Goal: Information Seeking & Learning: Find specific fact

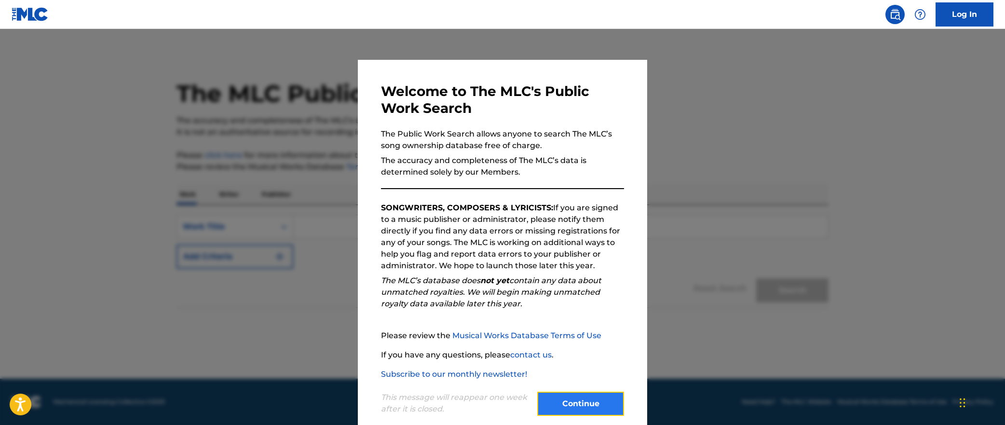
click at [591, 402] on button "Continue" at bounding box center [580, 403] width 87 height 24
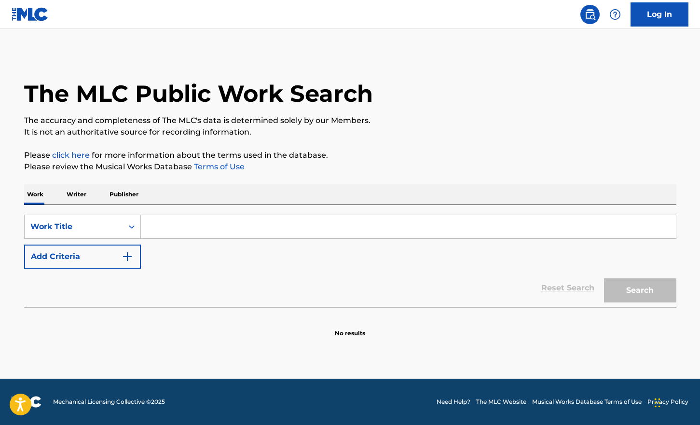
click at [223, 267] on div "SearchWithCriteria7f9e90c7-e8c2-4666-967f-c0afc1eab71b Work Title Add Criteria" at bounding box center [350, 242] width 652 height 54
click at [168, 228] on input "Search Form" at bounding box center [408, 226] width 535 height 23
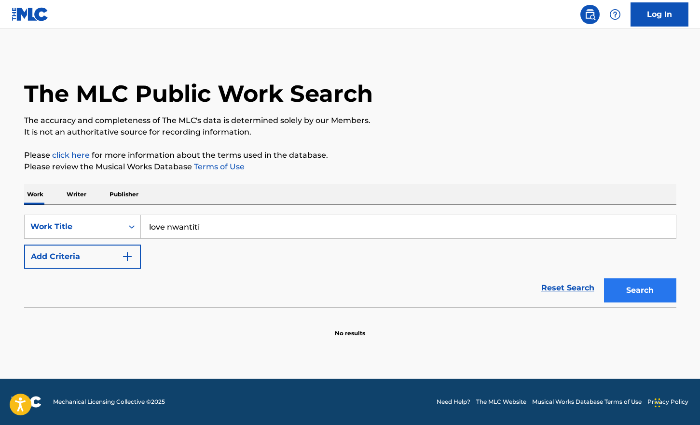
type input "love nwantiti"
click at [634, 285] on button "Search" at bounding box center [640, 290] width 72 height 24
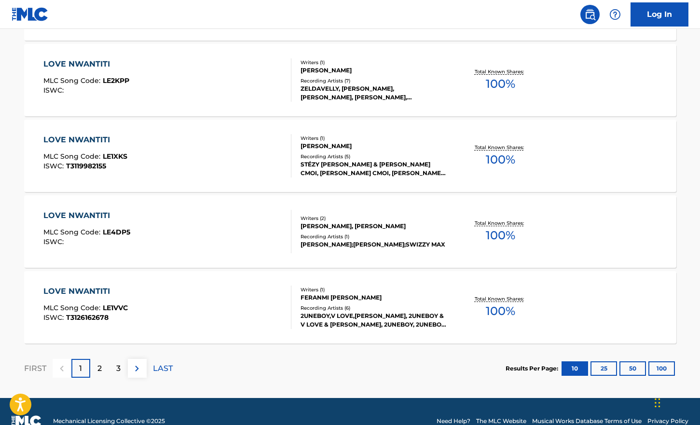
scroll to position [755, 0]
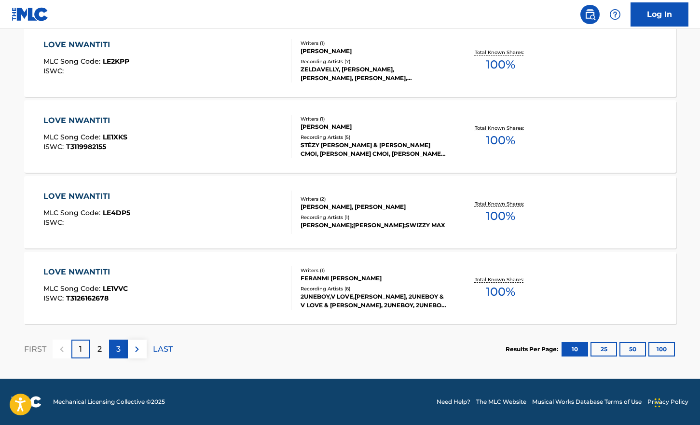
click at [117, 350] on p "3" at bounding box center [118, 349] width 4 height 12
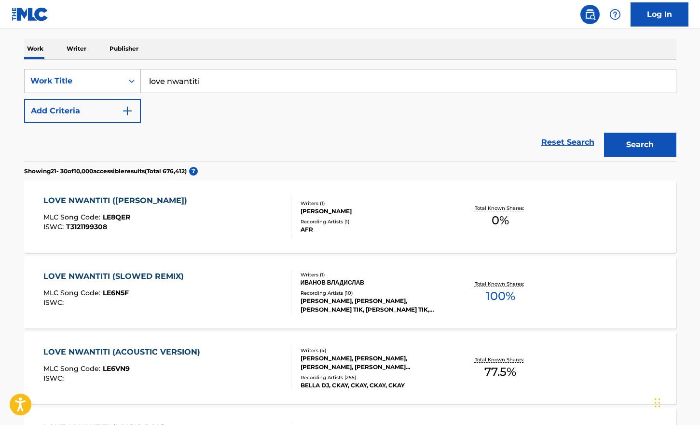
scroll to position [0, 0]
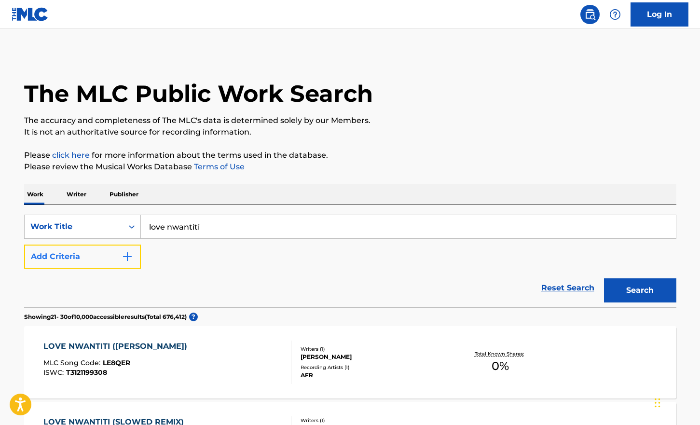
click at [103, 260] on button "Add Criteria" at bounding box center [82, 256] width 117 height 24
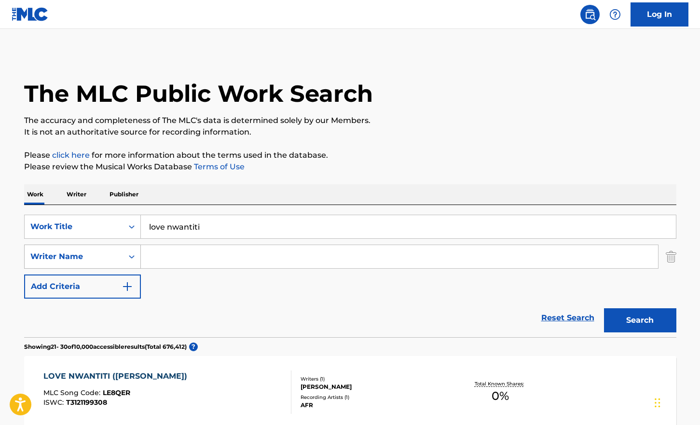
click at [131, 256] on icon "Search Form" at bounding box center [132, 256] width 6 height 3
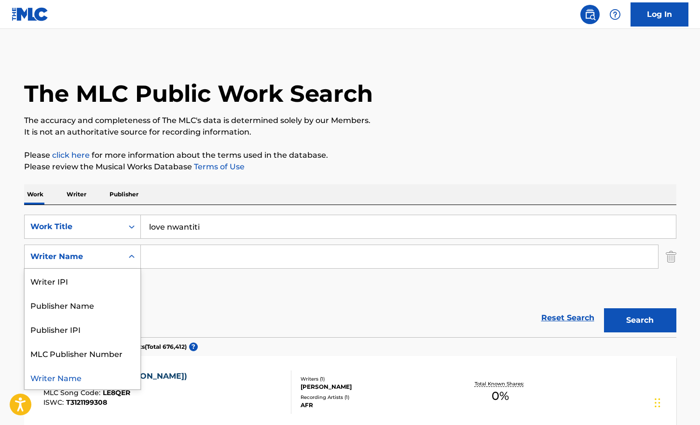
click at [71, 376] on div "Writer Name" at bounding box center [83, 377] width 116 height 24
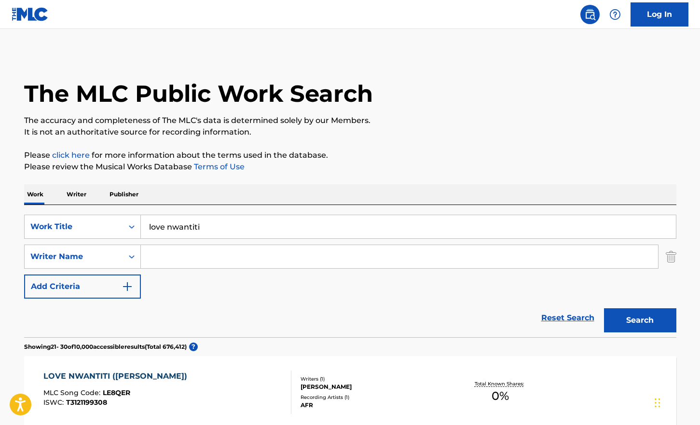
click at [174, 260] on input "Search Form" at bounding box center [399, 256] width 517 height 23
click at [185, 255] on input "Search Form" at bounding box center [399, 256] width 517 height 23
type input "[PERSON_NAME]"
click at [637, 319] on button "Search" at bounding box center [640, 320] width 72 height 24
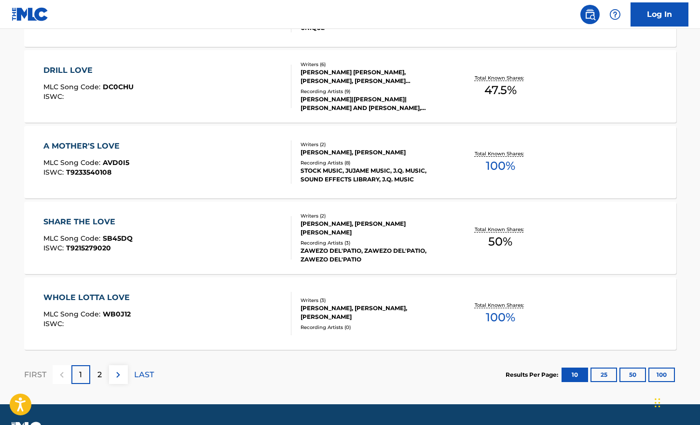
scroll to position [785, 0]
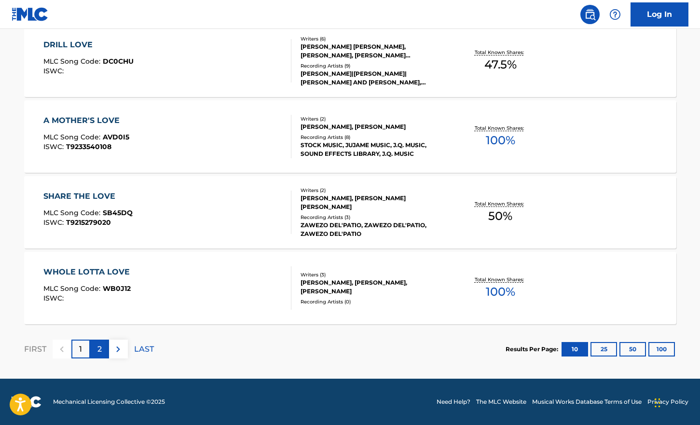
click at [101, 350] on p "2" at bounding box center [99, 349] width 4 height 12
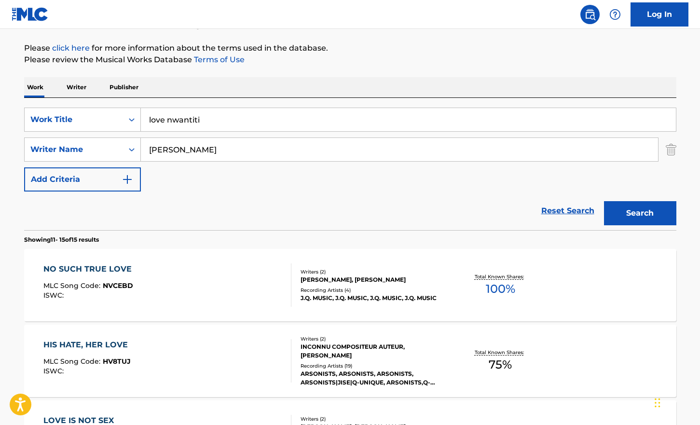
scroll to position [103, 0]
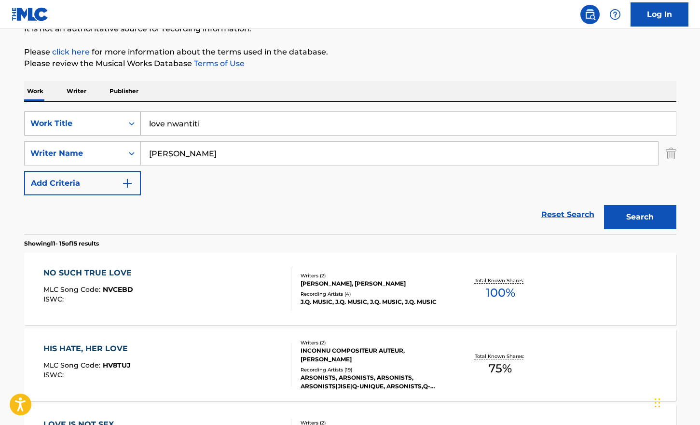
click at [126, 126] on div "Search Form" at bounding box center [131, 123] width 17 height 17
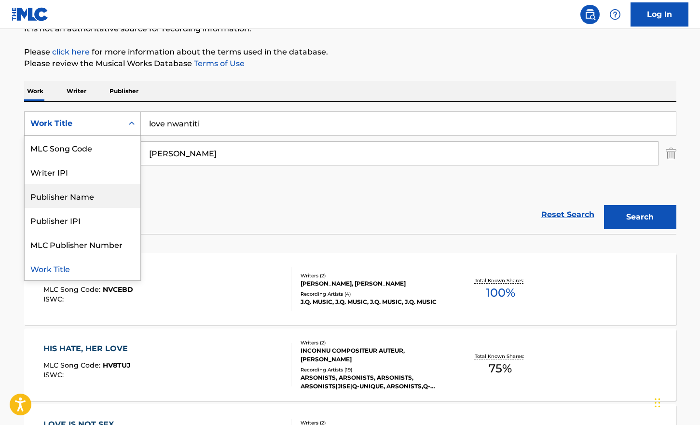
scroll to position [0, 0]
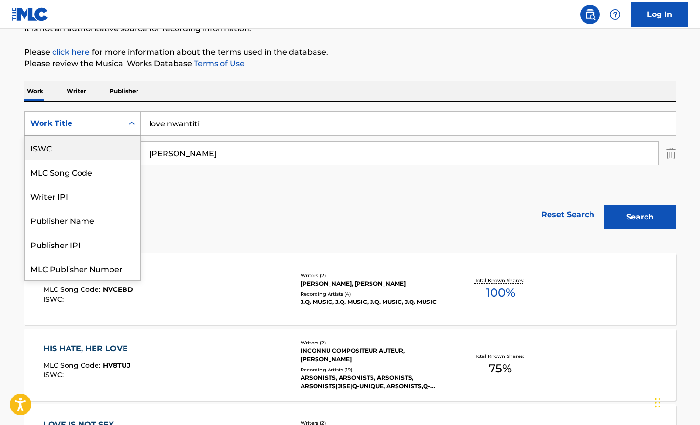
click at [49, 153] on div "ISWC" at bounding box center [83, 147] width 116 height 24
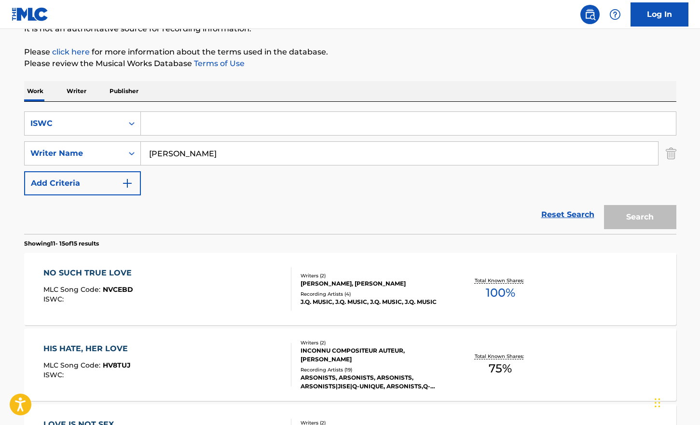
click at [162, 114] on input "Search Form" at bounding box center [408, 123] width 535 height 23
paste input "T-927.179.582-5"
type input "T-927.179.582-5"
click at [184, 152] on input "[PERSON_NAME]" at bounding box center [399, 153] width 517 height 23
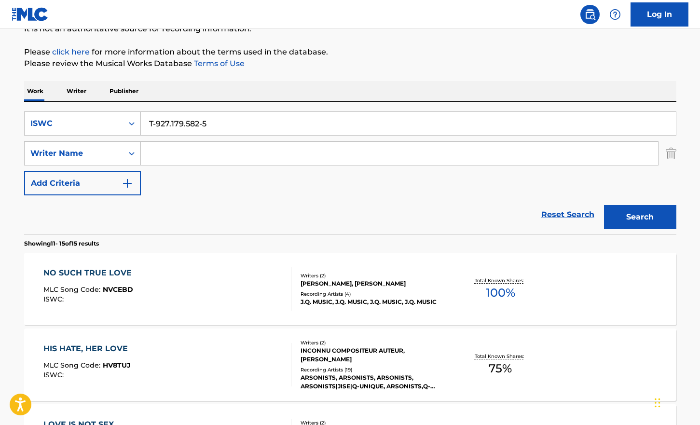
click at [202, 125] on input "T-927.179.582-5" at bounding box center [408, 123] width 535 height 23
click at [185, 124] on input "T-927.179.5825" at bounding box center [408, 123] width 535 height 23
click at [172, 124] on input "T-927.1795825" at bounding box center [408, 123] width 535 height 23
click at [158, 127] on input "T-9271795825" at bounding box center [408, 123] width 535 height 23
type input "T9271795825"
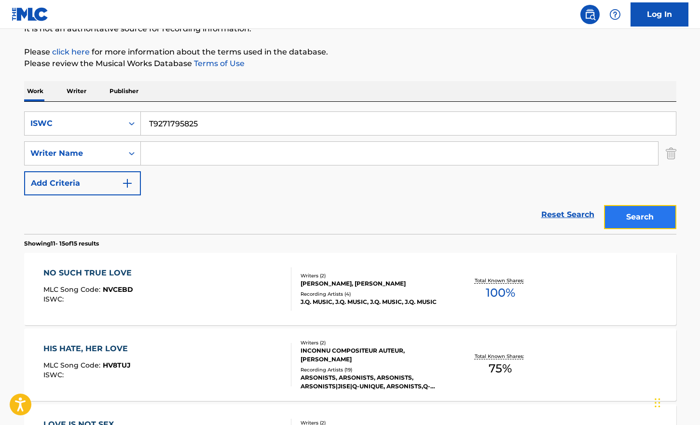
click at [634, 219] on button "Search" at bounding box center [640, 217] width 72 height 24
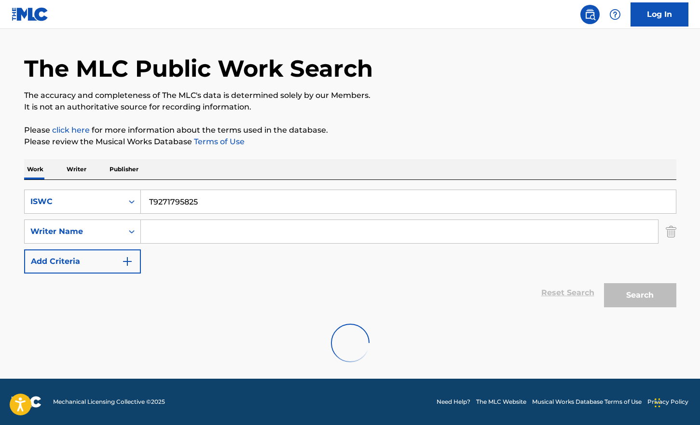
scroll to position [100, 0]
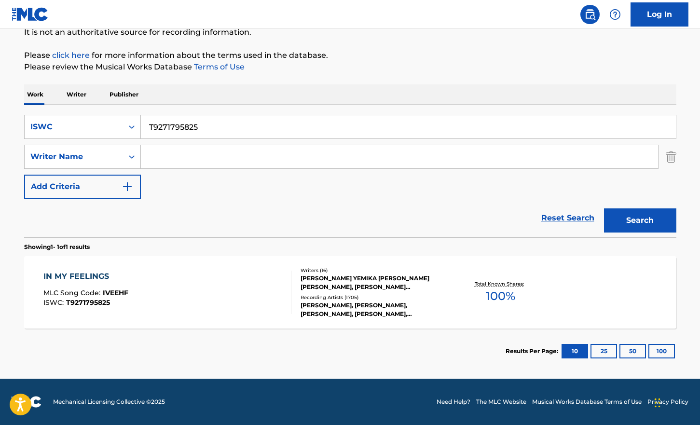
click at [443, 309] on div "[PERSON_NAME], [PERSON_NAME], [PERSON_NAME], [PERSON_NAME], [PERSON_NAME]" at bounding box center [373, 309] width 146 height 17
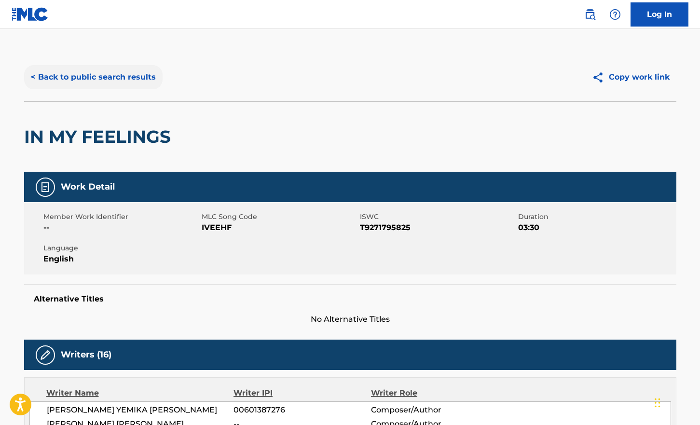
click at [67, 79] on button "< Back to public search results" at bounding box center [93, 77] width 138 height 24
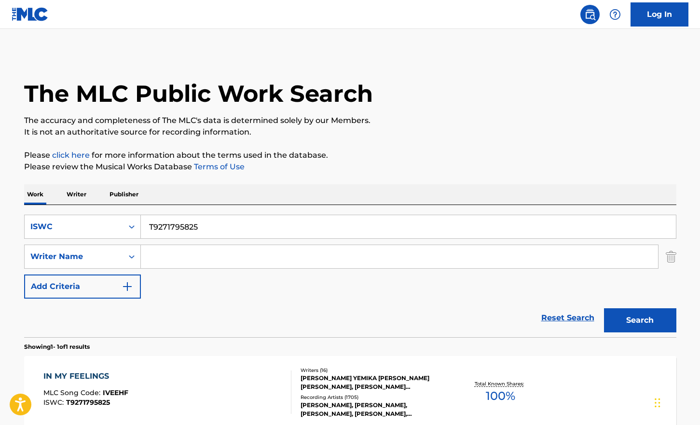
scroll to position [45, 0]
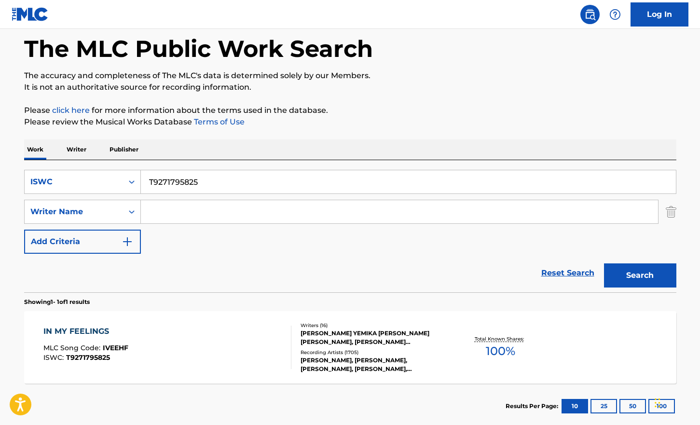
click at [173, 186] on input "T9271795825" at bounding box center [408, 181] width 535 height 23
paste input "3104142823"
type input "T3104142823"
click at [628, 272] on button "Search" at bounding box center [640, 275] width 72 height 24
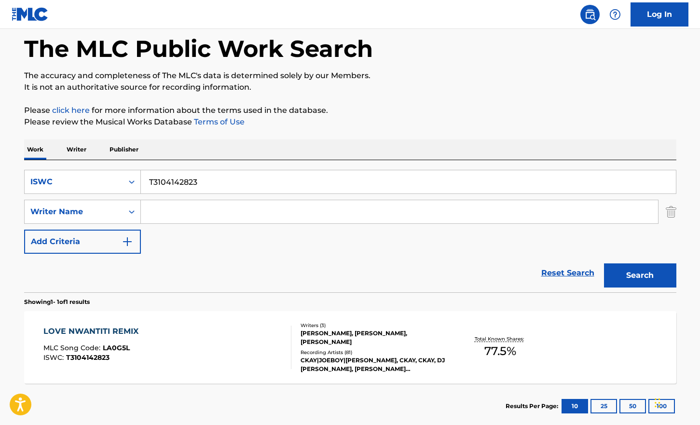
click at [498, 342] on span "77.5 %" at bounding box center [500, 350] width 32 height 17
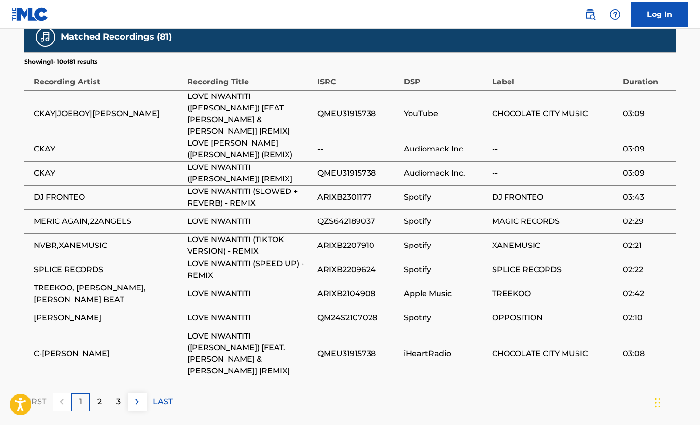
scroll to position [803, 0]
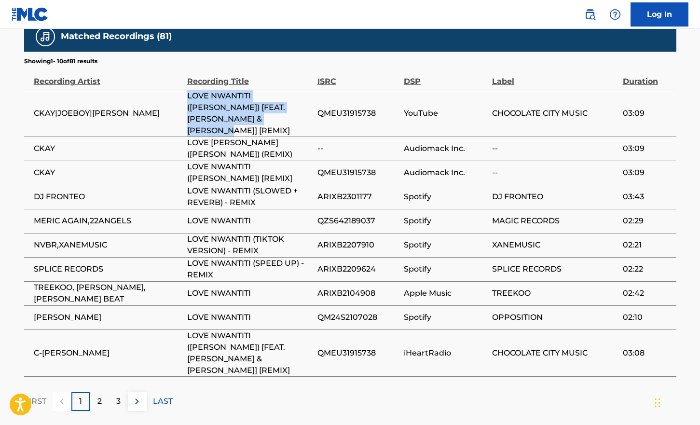
drag, startPoint x: 188, startPoint y: 93, endPoint x: 260, endPoint y: 116, distance: 75.8
click at [260, 116] on span "LOVE NWANTITI ([PERSON_NAME]) [FEAT. [PERSON_NAME] & [PERSON_NAME]] [REMIX]" at bounding box center [249, 113] width 125 height 46
drag, startPoint x: 257, startPoint y: 121, endPoint x: 187, endPoint y: 97, distance: 74.4
click at [187, 97] on span "LOVE NWANTITI ([PERSON_NAME]) [FEAT. [PERSON_NAME] & [PERSON_NAME]] [REMIX]" at bounding box center [249, 113] width 125 height 46
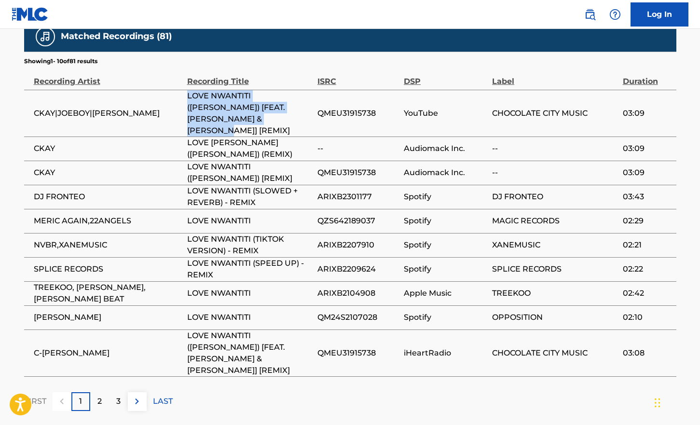
click at [187, 97] on span "LOVE NWANTITI ([PERSON_NAME]) [FEAT. [PERSON_NAME] & [PERSON_NAME]] [REMIX]" at bounding box center [249, 113] width 125 height 46
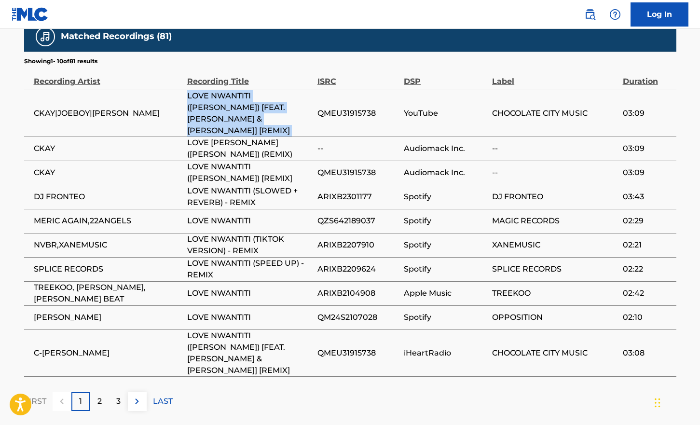
click at [187, 97] on span "LOVE NWANTITI ([PERSON_NAME]) [FEAT. [PERSON_NAME] & [PERSON_NAME]] [REMIX]" at bounding box center [249, 113] width 125 height 46
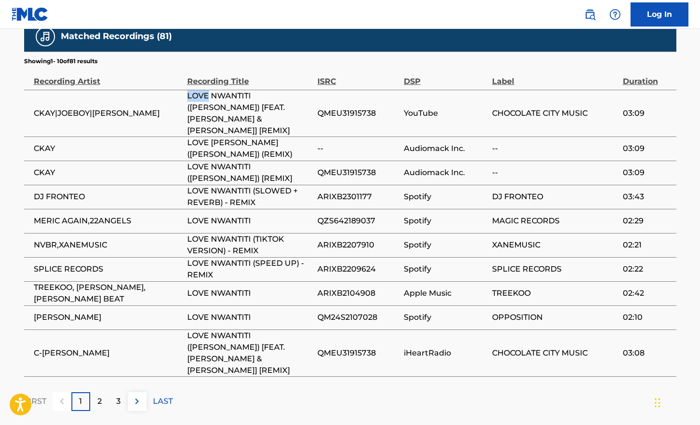
click at [187, 97] on span "LOVE NWANTITI ([PERSON_NAME]) [FEAT. [PERSON_NAME] & [PERSON_NAME]] [REMIX]" at bounding box center [249, 113] width 125 height 46
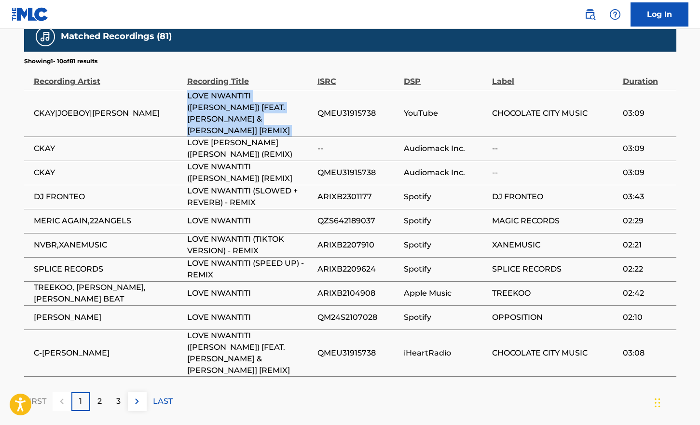
click at [187, 97] on span "LOVE NWANTITI ([PERSON_NAME]) [FEAT. [PERSON_NAME] & [PERSON_NAME]] [REMIX]" at bounding box center [249, 113] width 125 height 46
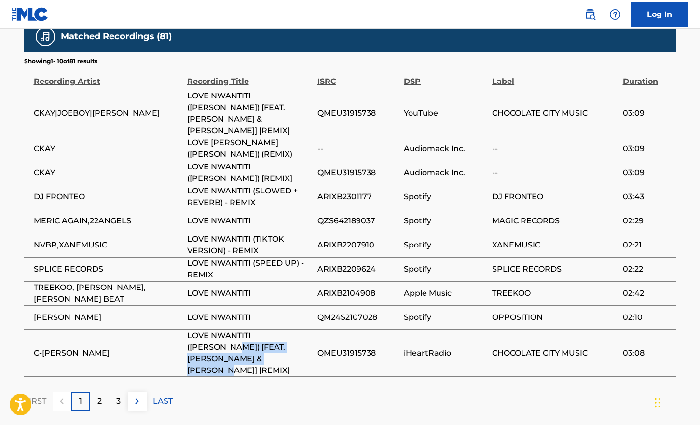
drag, startPoint x: 188, startPoint y: 332, endPoint x: 256, endPoint y: 349, distance: 69.6
click at [256, 349] on span "LOVE NWANTITI ([PERSON_NAME]) [FEAT. [PERSON_NAME] & [PERSON_NAME]] [REMIX]" at bounding box center [249, 353] width 125 height 46
drag, startPoint x: 258, startPoint y: 347, endPoint x: 181, endPoint y: 328, distance: 78.9
click at [181, 329] on tr "C-[PERSON_NAME] ([PERSON_NAME]) [FEAT. [PERSON_NAME] & [PERSON_NAME]] [REMIX] Q…" at bounding box center [350, 352] width 652 height 47
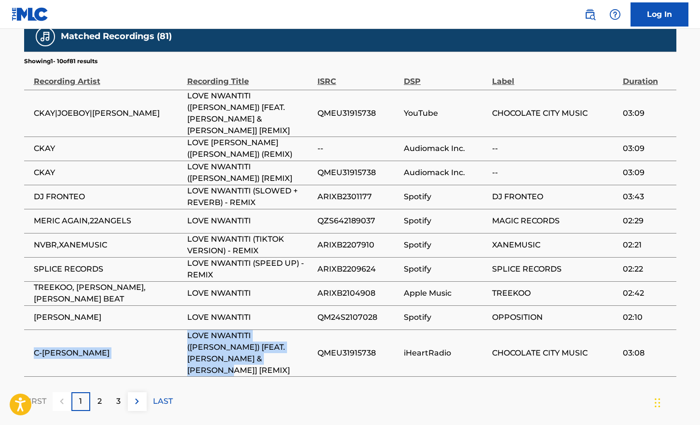
click at [181, 329] on td "C-[PERSON_NAME]" at bounding box center [105, 352] width 163 height 47
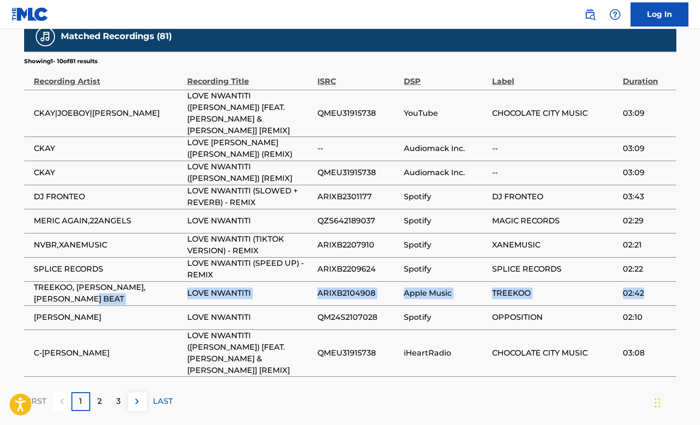
drag, startPoint x: 186, startPoint y: 282, endPoint x: 649, endPoint y: 279, distance: 463.8
click at [649, 281] on tr "TREEKOO, [PERSON_NAME], [PERSON_NAME] BEAT LOVE NWANTITI ARIXB2104908 Apple Mus…" at bounding box center [350, 293] width 652 height 24
click at [649, 287] on span "02:42" at bounding box center [646, 293] width 49 height 12
drag, startPoint x: 198, startPoint y: 287, endPoint x: 43, endPoint y: 273, distance: 154.9
click at [43, 281] on tr "TREEKOO, [PERSON_NAME], [PERSON_NAME] BEAT LOVE NWANTITI ARIXB2104908 Apple Mus…" at bounding box center [350, 293] width 652 height 24
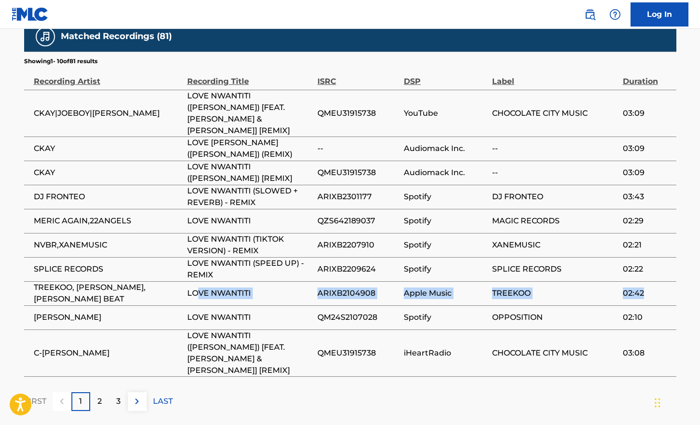
click at [43, 282] on span "TREEKOO, [PERSON_NAME], [PERSON_NAME] BEAT" at bounding box center [108, 293] width 148 height 23
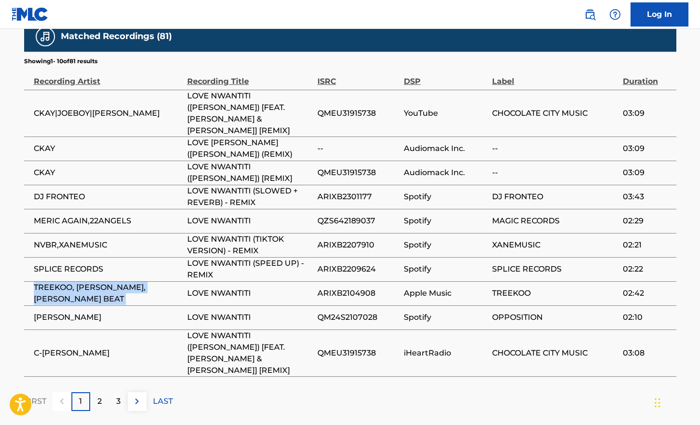
click at [43, 282] on span "TREEKOO, [PERSON_NAME], [PERSON_NAME] BEAT" at bounding box center [108, 293] width 148 height 23
click at [99, 395] on p "2" at bounding box center [99, 401] width 4 height 12
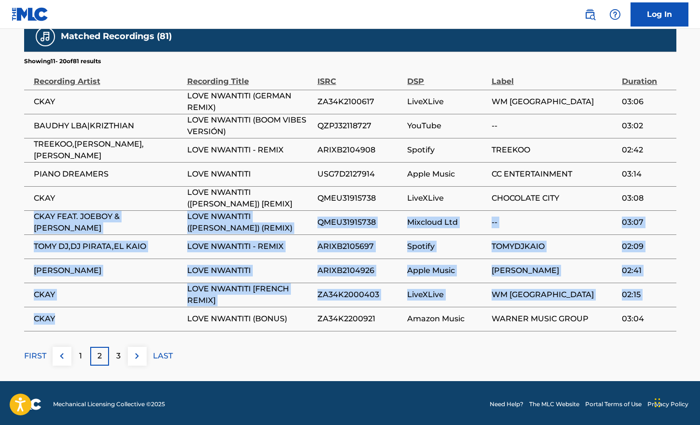
drag, startPoint x: 33, startPoint y: 214, endPoint x: 69, endPoint y: 315, distance: 108.0
click at [69, 315] on tbody "CKAY LOVE NWANTITI (GERMAN REMIX) ZA34K2100617 LiveXLive WM [GEOGRAPHIC_DATA] 0…" at bounding box center [350, 210] width 652 height 241
click at [69, 315] on span "CKAY" at bounding box center [108, 319] width 148 height 12
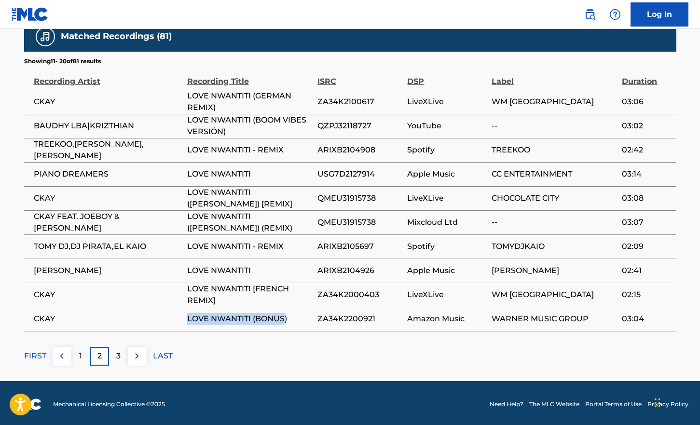
drag, startPoint x: 186, startPoint y: 318, endPoint x: 284, endPoint y: 317, distance: 98.4
click at [284, 317] on tr "CKAY LOVE NWANTITI (BONUS) ZA34K2200921 Amazon Music WARNER MUSIC GROUP 03:04" at bounding box center [350, 319] width 652 height 24
click at [291, 318] on span "LOVE NWANTITI (BONUS)" at bounding box center [249, 319] width 125 height 12
drag, startPoint x: 291, startPoint y: 318, endPoint x: 186, endPoint y: 313, distance: 105.2
click at [186, 313] on tr "CKAY LOVE NWANTITI (BONUS) ZA34K2200921 Amazon Music WARNER MUSIC GROUP 03:04" at bounding box center [350, 319] width 652 height 24
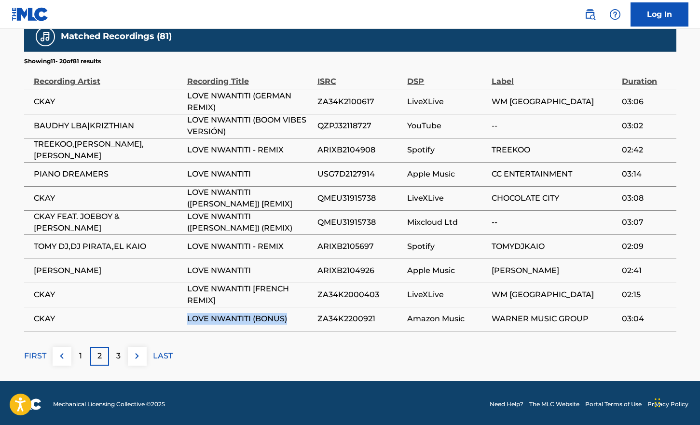
click at [186, 313] on td "CKAY" at bounding box center [105, 319] width 163 height 24
click at [198, 313] on span "LOVE NWANTITI (BONUS)" at bounding box center [249, 319] width 125 height 12
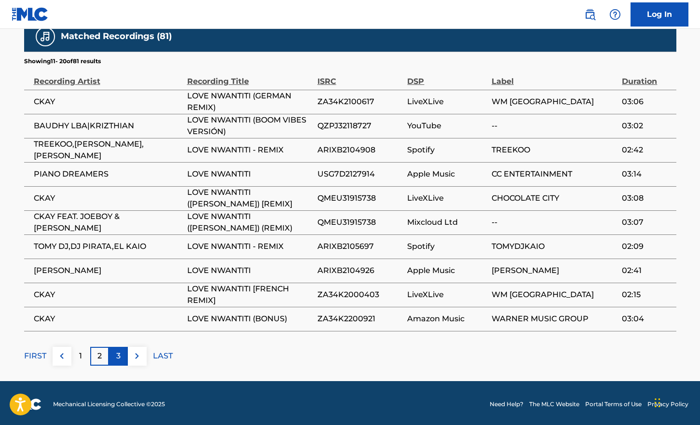
click at [116, 354] on p "3" at bounding box center [118, 356] width 4 height 12
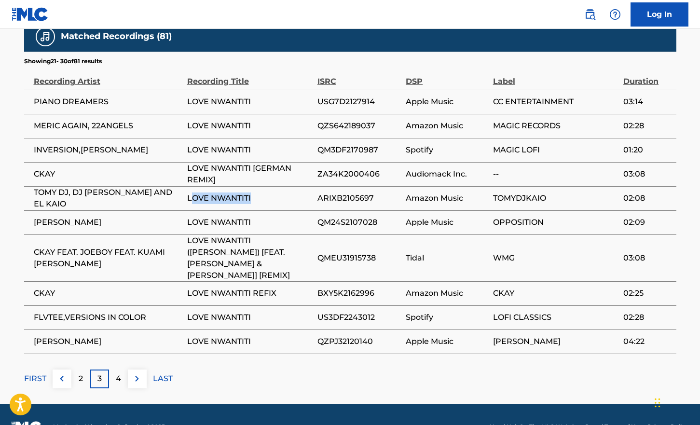
drag, startPoint x: 190, startPoint y: 195, endPoint x: 254, endPoint y: 194, distance: 63.2
click at [254, 194] on span "LOVE NWANTITI" at bounding box center [249, 198] width 125 height 12
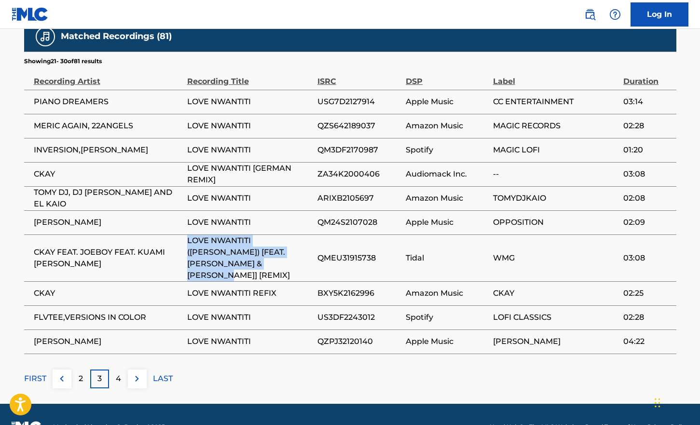
drag, startPoint x: 189, startPoint y: 240, endPoint x: 259, endPoint y: 263, distance: 73.9
click at [259, 263] on span "LOVE NWANTITI ([PERSON_NAME]) [FEAT. [PERSON_NAME] & [PERSON_NAME]] [REMIX]" at bounding box center [249, 258] width 125 height 46
drag, startPoint x: 254, startPoint y: 266, endPoint x: 27, endPoint y: 247, distance: 228.4
click at [27, 247] on tr "CKAY FEAT. JOEBOY FEAT. [PERSON_NAME] ([PERSON_NAME]) [FEAT. [PERSON_NAME] & [P…" at bounding box center [350, 257] width 652 height 47
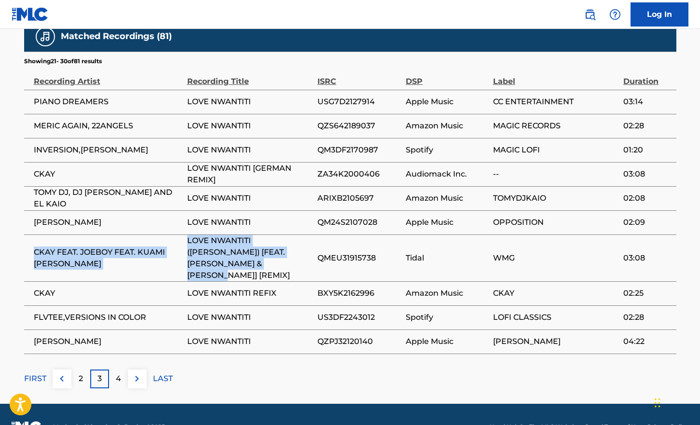
click at [32, 246] on td "CKAY FEAT. JOEBOY FEAT. KUAMI [PERSON_NAME]" at bounding box center [105, 257] width 163 height 47
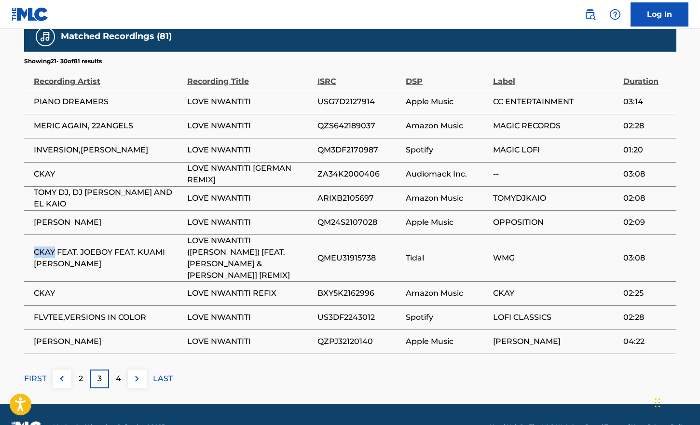
click at [32, 246] on td "CKAY FEAT. JOEBOY FEAT. KUAMI [PERSON_NAME]" at bounding box center [105, 257] width 163 height 47
drag, startPoint x: 32, startPoint y: 246, endPoint x: 74, endPoint y: 263, distance: 45.2
click at [74, 263] on td "CKAY FEAT. JOEBOY FEAT. KUAMI [PERSON_NAME]" at bounding box center [105, 257] width 163 height 47
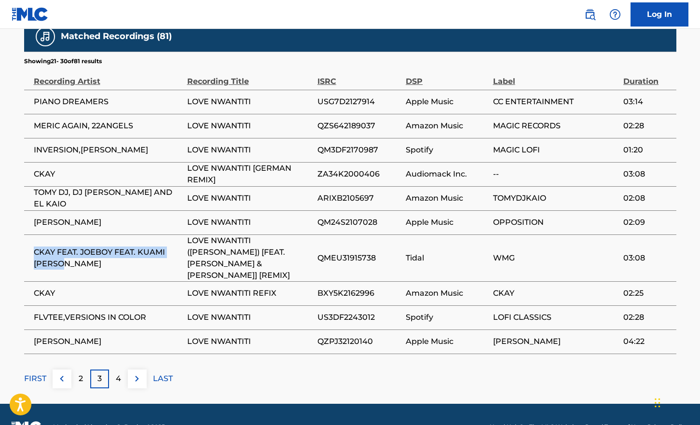
click at [74, 263] on span "CKAY FEAT. JOEBOY FEAT. KUAMI [PERSON_NAME]" at bounding box center [108, 257] width 148 height 23
click at [95, 246] on span "CKAY FEAT. JOEBOY FEAT. KUAMI [PERSON_NAME]" at bounding box center [108, 257] width 148 height 23
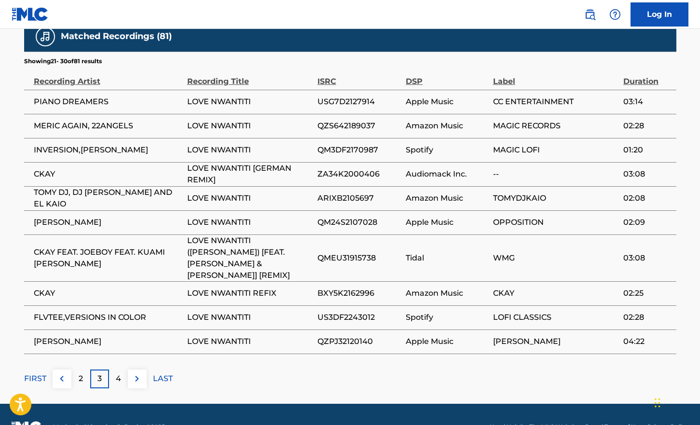
click at [72, 311] on span "FLVTEE,VERSIONS IN COLOR" at bounding box center [108, 317] width 148 height 12
click at [71, 336] on span "[PERSON_NAME]" at bounding box center [108, 342] width 148 height 12
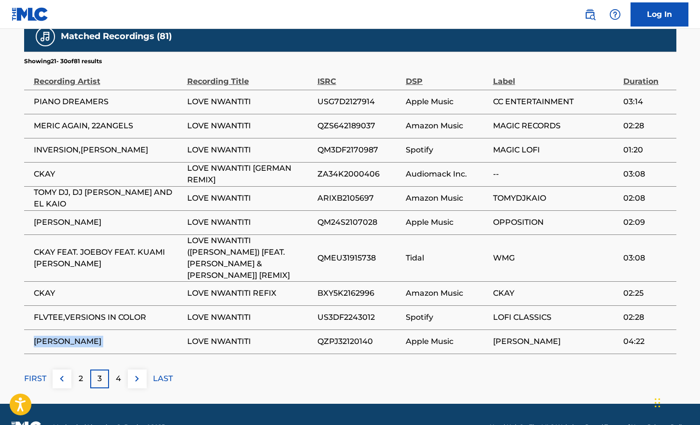
click at [71, 336] on span "[PERSON_NAME]" at bounding box center [108, 342] width 148 height 12
click at [161, 373] on p "LAST" at bounding box center [163, 379] width 20 height 12
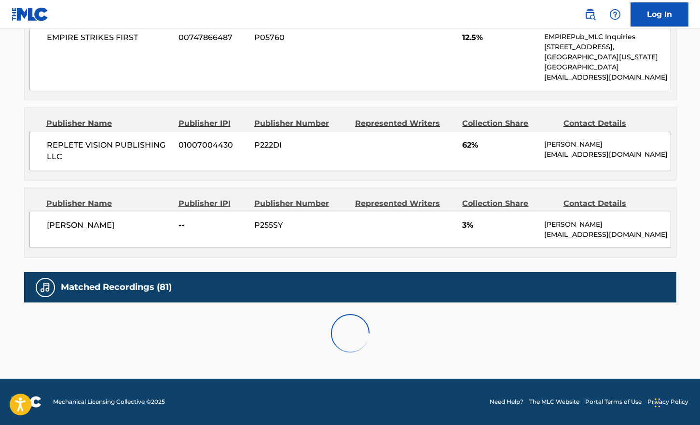
scroll to position [588, 0]
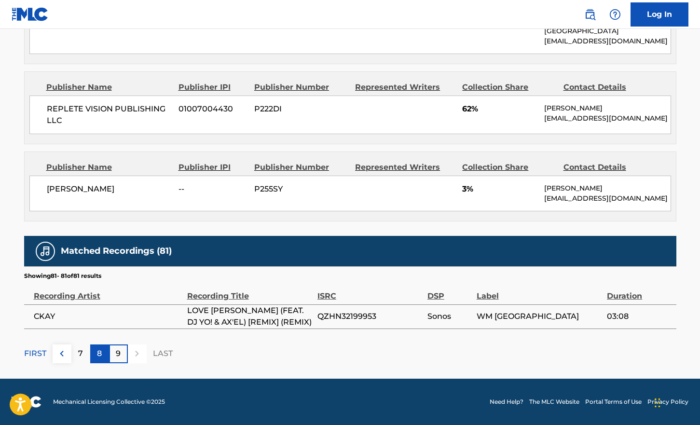
click at [99, 351] on p "8" at bounding box center [99, 354] width 5 height 12
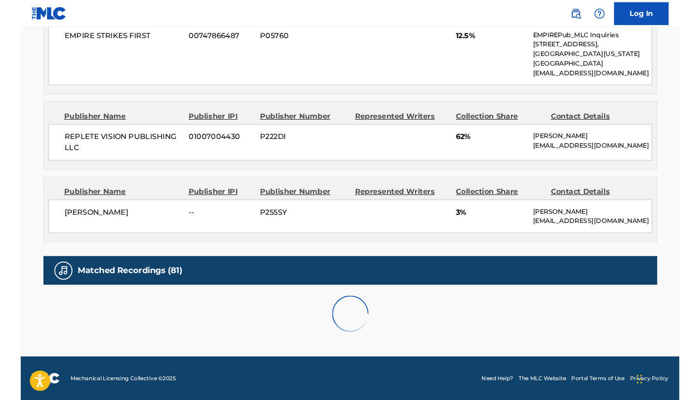
scroll to position [803, 0]
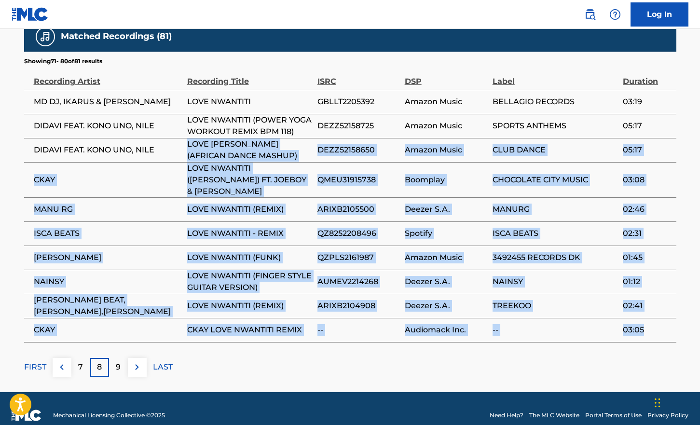
drag, startPoint x: 186, startPoint y: 146, endPoint x: 657, endPoint y: 319, distance: 502.3
click at [657, 319] on tbody "MD DJ, [PERSON_NAME] & TAMAZ LOVE NWANTITI GBLLT2205392 Amazon Music BELLAGIO R…" at bounding box center [350, 216] width 652 height 252
click at [647, 324] on span "03:05" at bounding box center [646, 330] width 48 height 12
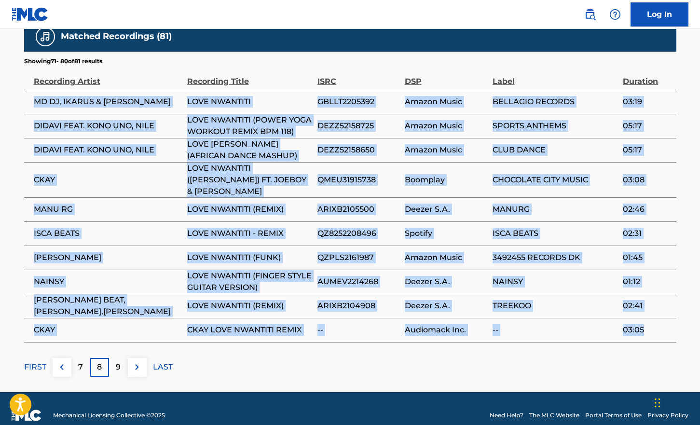
drag, startPoint x: 647, startPoint y: 319, endPoint x: 30, endPoint y: 97, distance: 655.5
click at [30, 97] on tbody "MD DJ, [PERSON_NAME] & TAMAZ LOVE NWANTITI GBLLT2205392 Amazon Music BELLAGIO R…" at bounding box center [350, 216] width 652 height 252
click at [30, 97] on td "MD DJ, IKARUS & [PERSON_NAME]" at bounding box center [105, 102] width 163 height 24
drag, startPoint x: 31, startPoint y: 102, endPoint x: 646, endPoint y: 320, distance: 651.7
click at [646, 320] on tbody "MD DJ, [PERSON_NAME] & TAMAZ LOVE NWANTITI GBLLT2205392 Amazon Music BELLAGIO R…" at bounding box center [350, 216] width 652 height 252
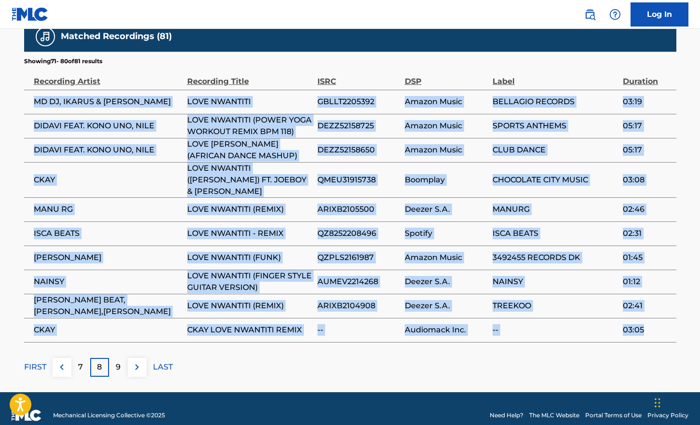
click at [644, 324] on span "03:05" at bounding box center [646, 330] width 48 height 12
